Goal: Task Accomplishment & Management: Use online tool/utility

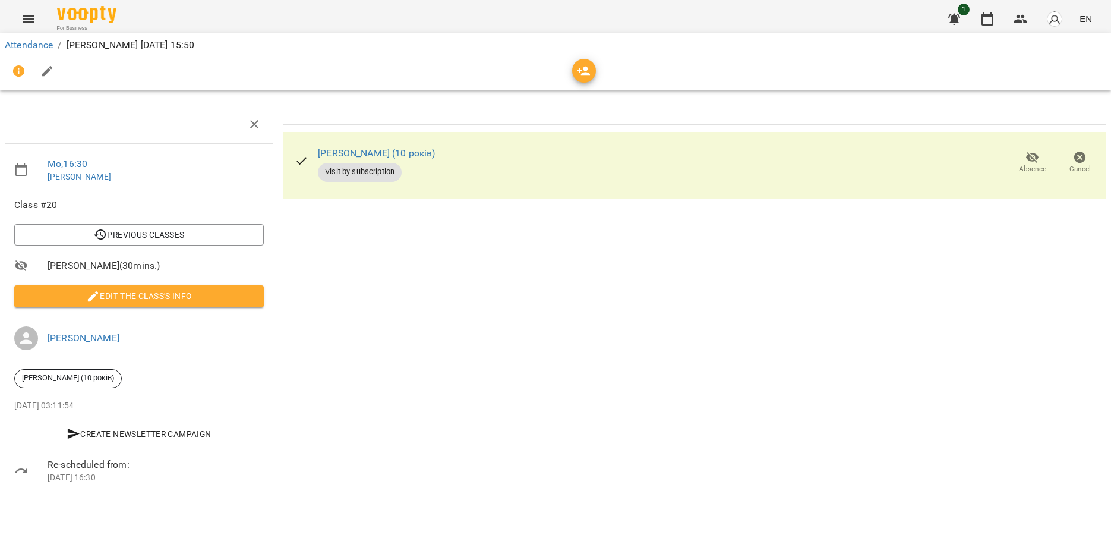
click at [4, 14] on div "For Business 1 EN" at bounding box center [555, 19] width 1111 height 38
click at [32, 15] on icon "Menu" at bounding box center [28, 19] width 14 height 14
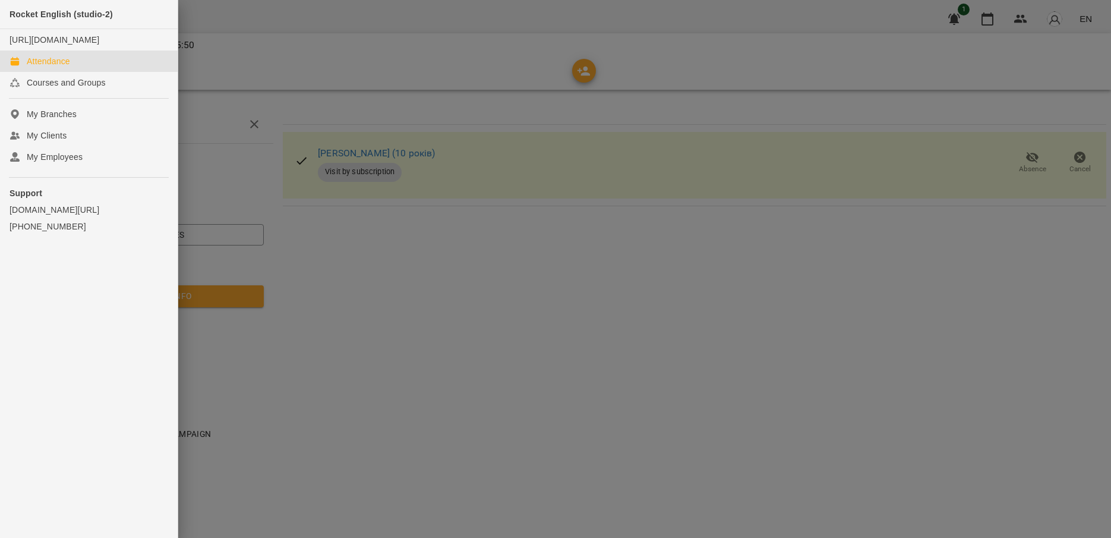
click at [67, 67] on div "Attendance" at bounding box center [48, 61] width 43 height 12
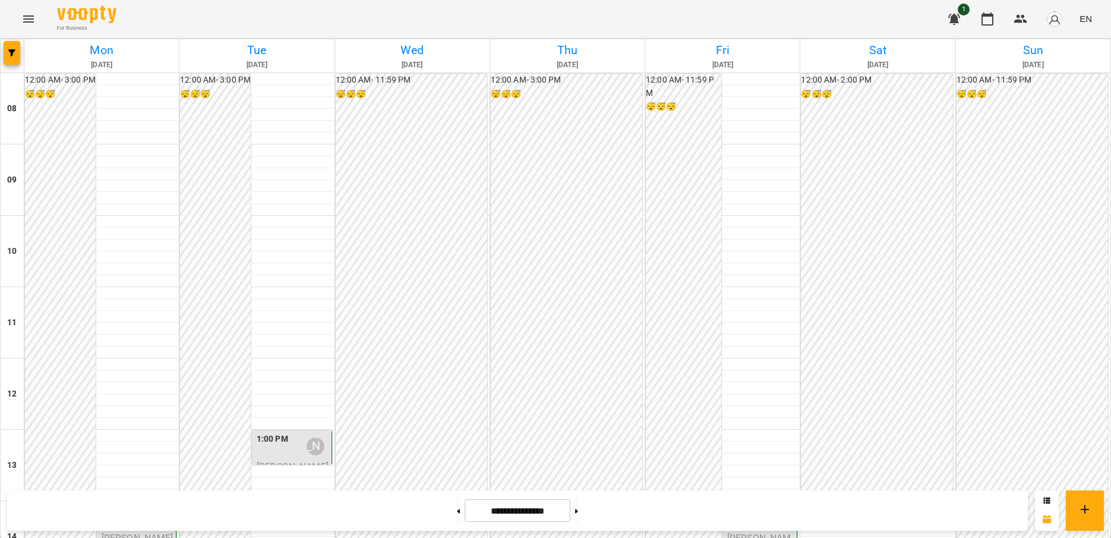
scroll to position [416, 0]
click at [578, 509] on button at bounding box center [576, 510] width 3 height 26
type input "**********"
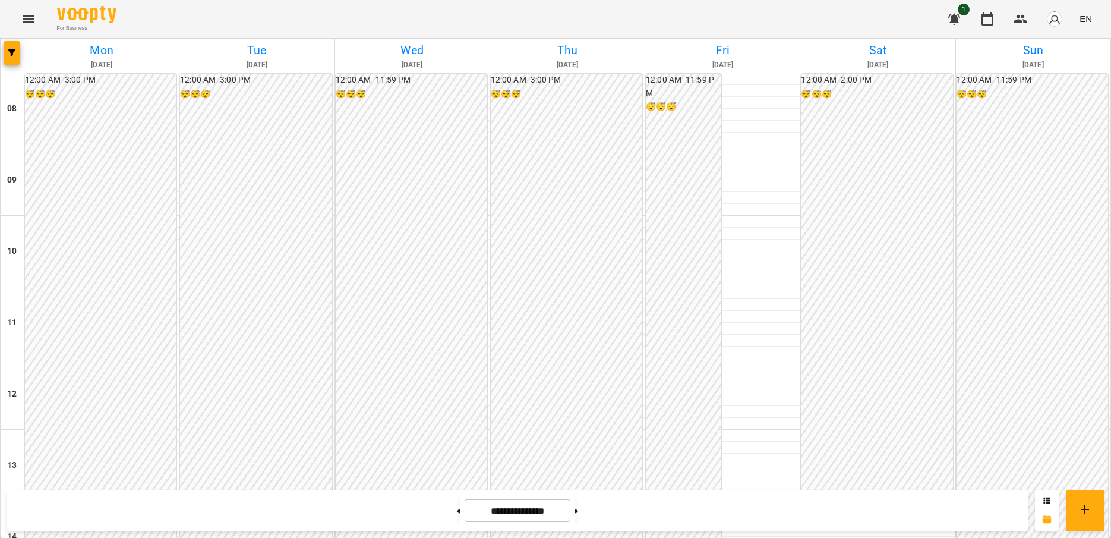
scroll to position [356, 0]
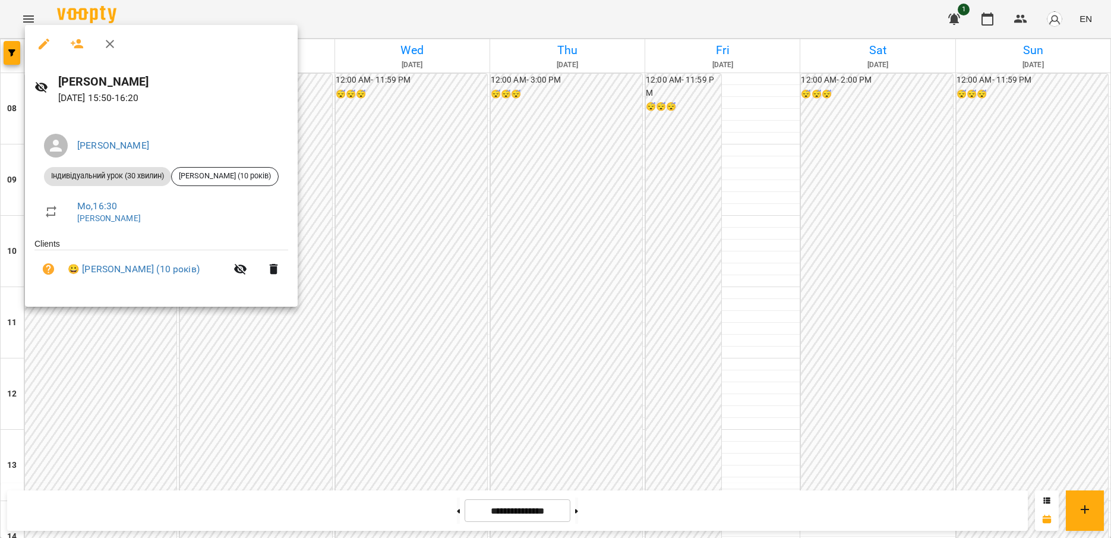
drag, startPoint x: 80, startPoint y: 405, endPoint x: 74, endPoint y: 396, distance: 10.7
click at [79, 405] on div at bounding box center [555, 269] width 1111 height 538
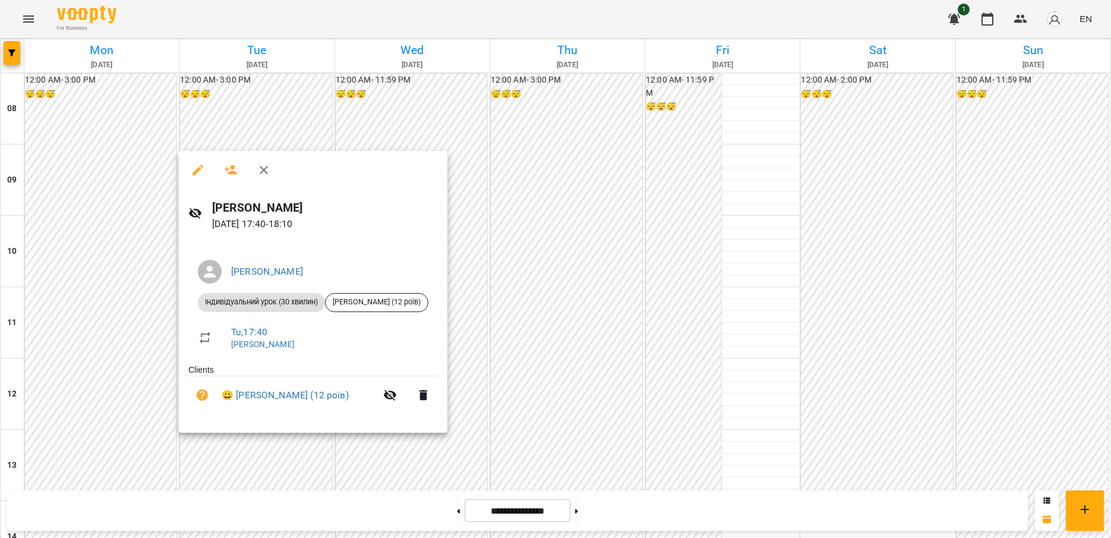
click at [257, 460] on div at bounding box center [555, 269] width 1111 height 538
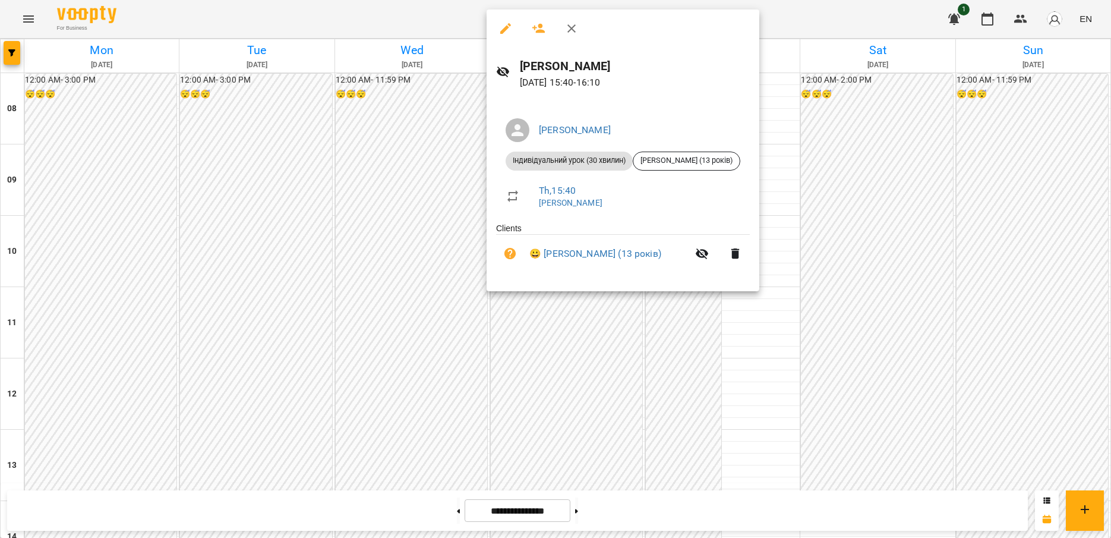
click at [533, 322] on div at bounding box center [555, 269] width 1111 height 538
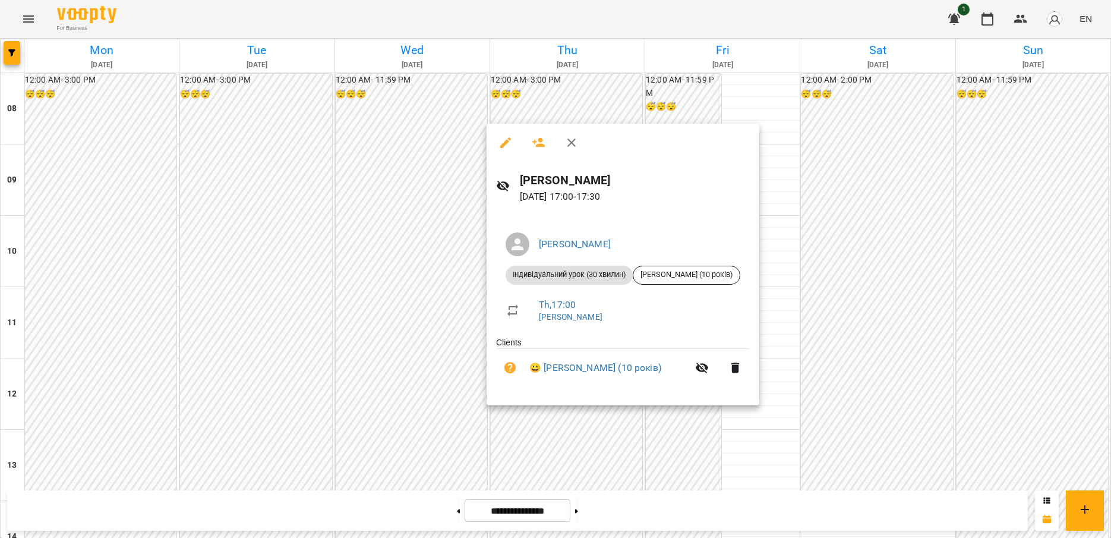
click at [411, 336] on div at bounding box center [555, 269] width 1111 height 538
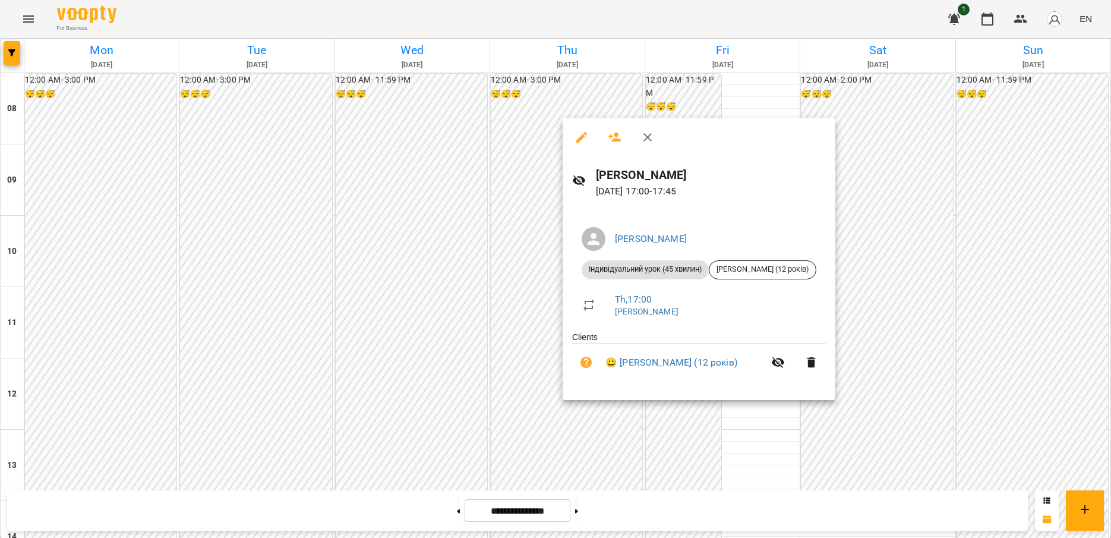
click at [528, 316] on div at bounding box center [555, 269] width 1111 height 538
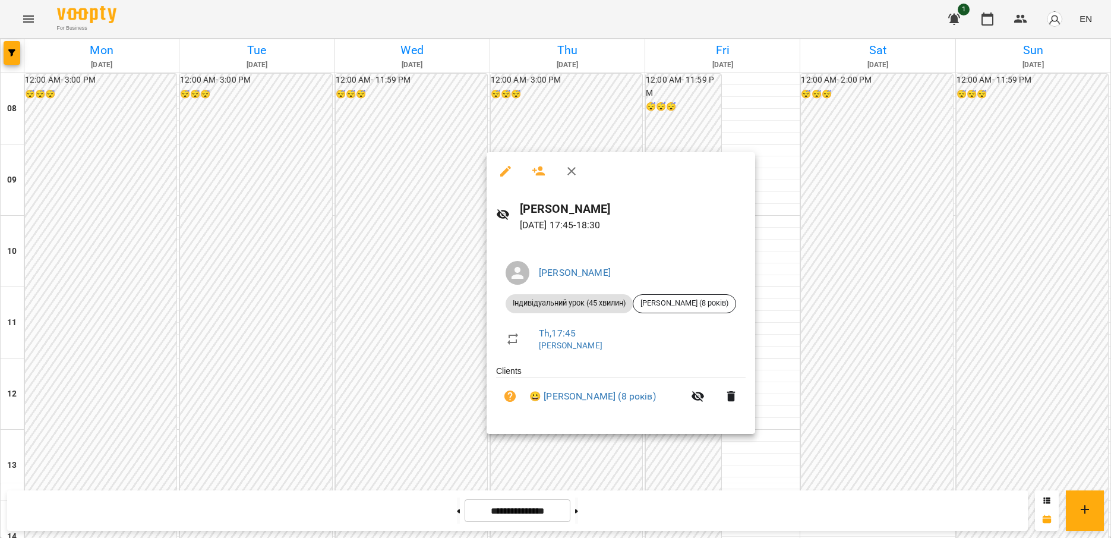
click at [381, 336] on div at bounding box center [555, 269] width 1111 height 538
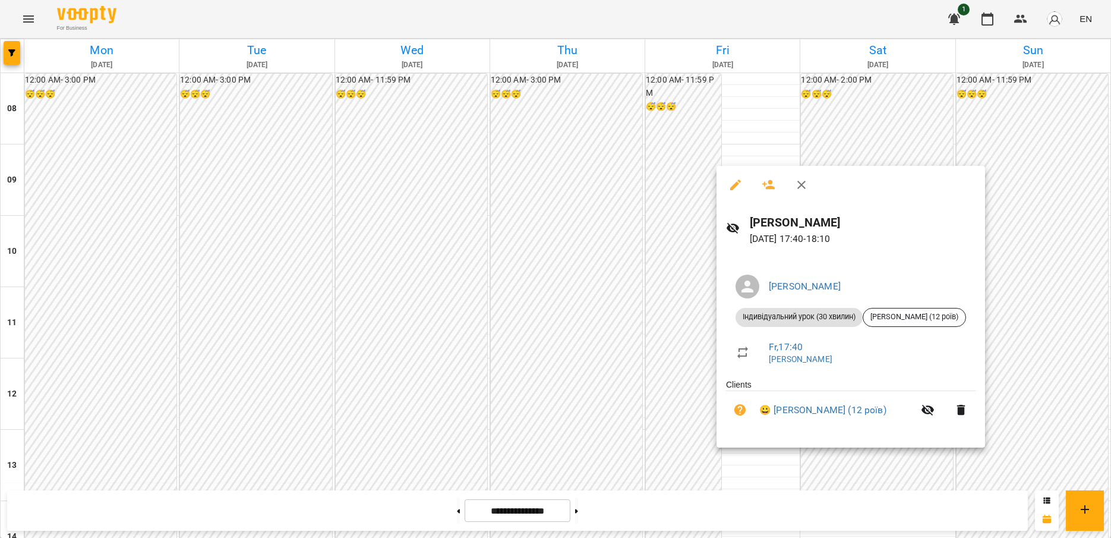
click at [691, 400] on div at bounding box center [555, 269] width 1111 height 538
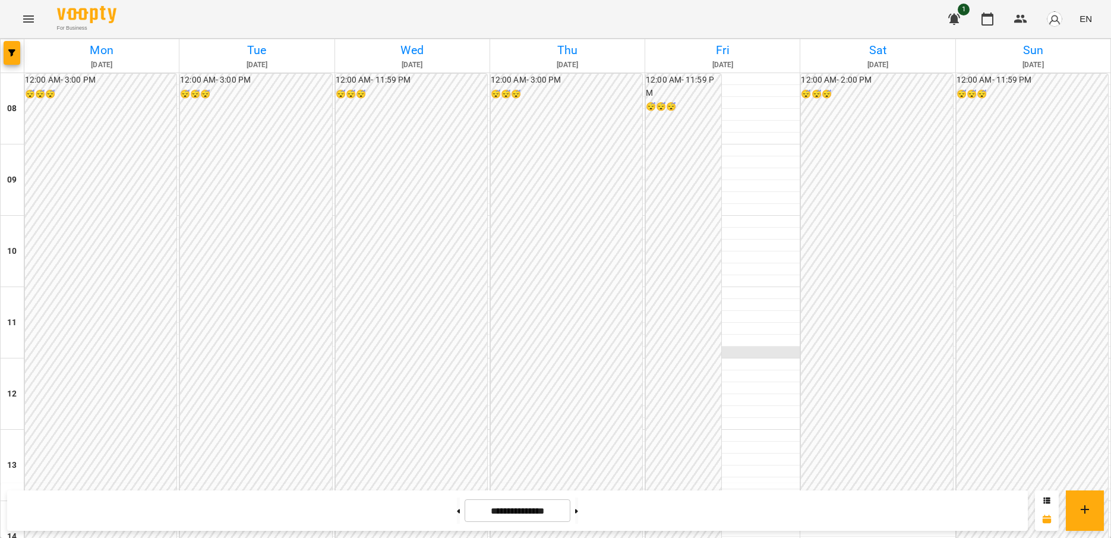
scroll to position [0, 0]
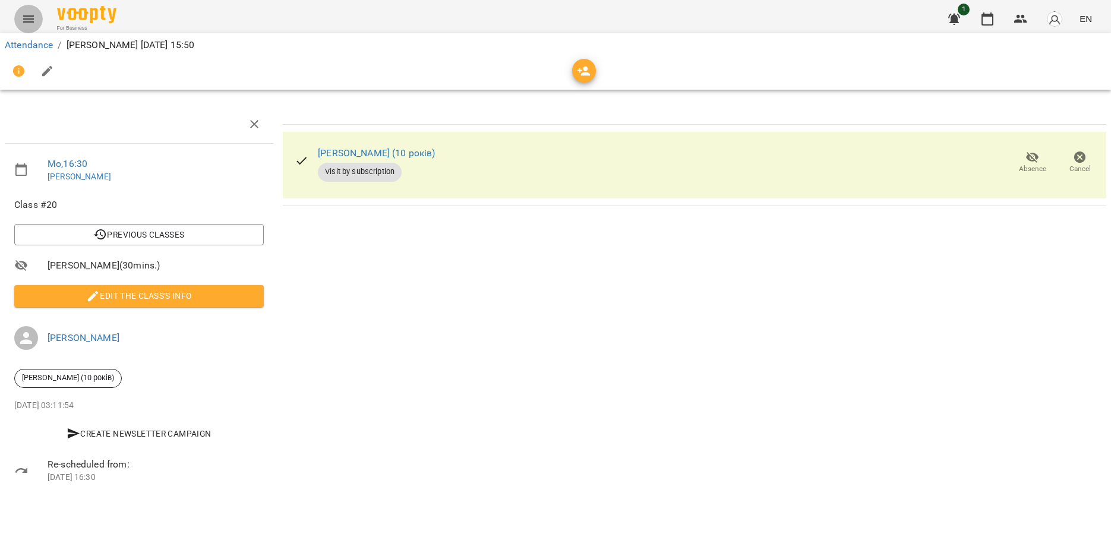
click at [31, 19] on icon "Menu" at bounding box center [28, 18] width 11 height 7
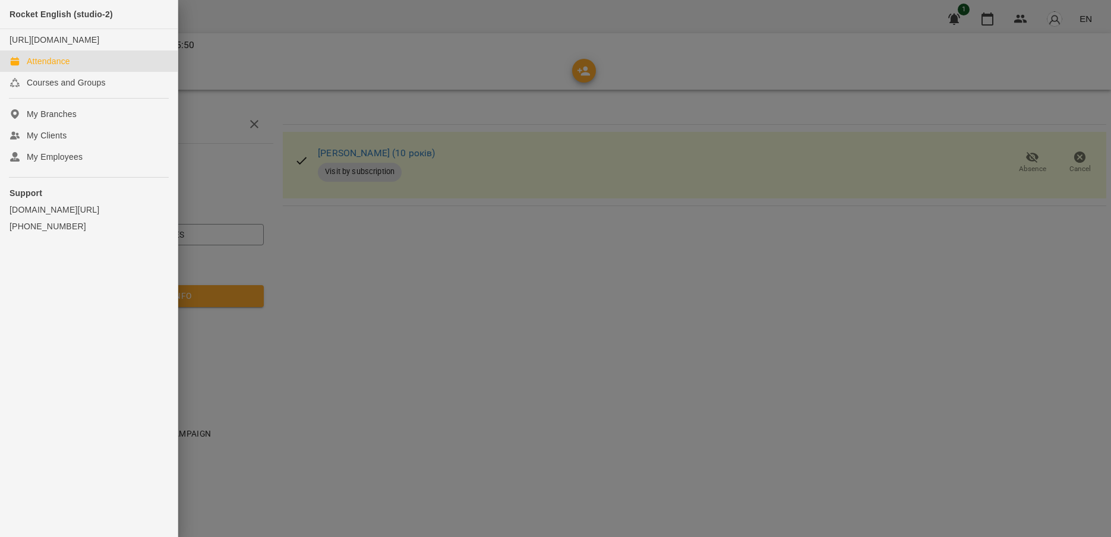
click at [61, 67] on div "Attendance" at bounding box center [48, 61] width 43 height 12
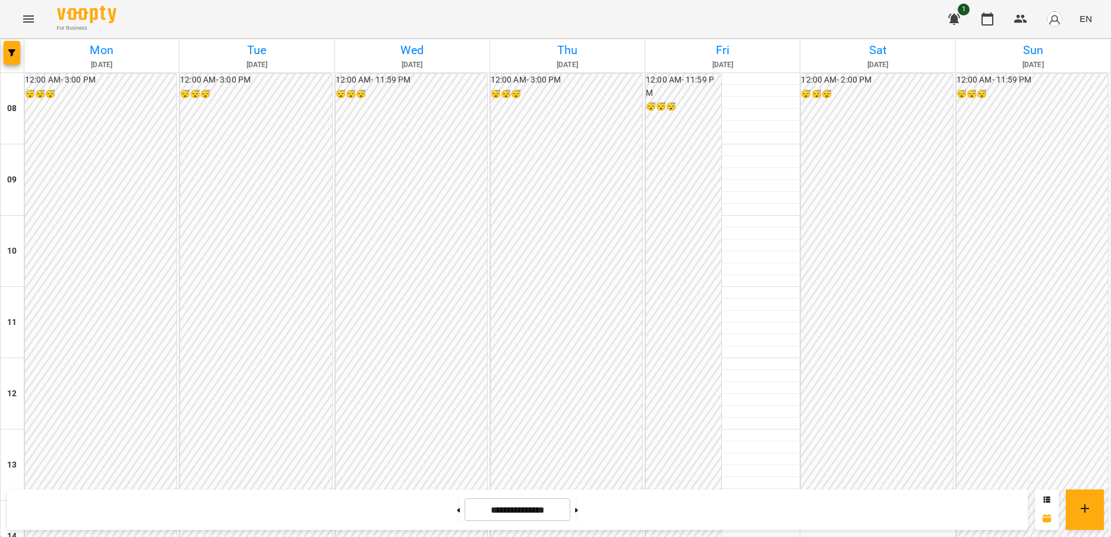
scroll to position [475, 0]
